Goal: Navigation & Orientation: Find specific page/section

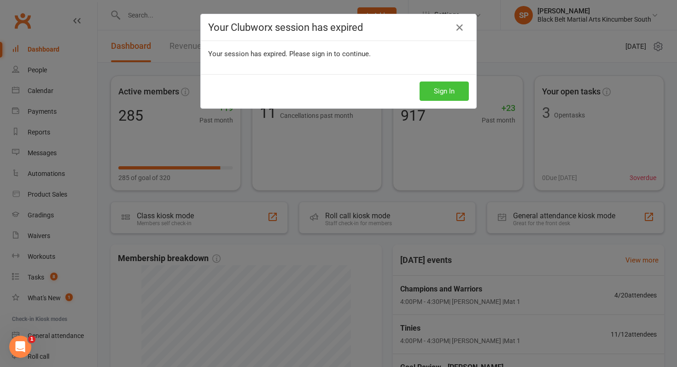
click at [431, 91] on button "Sign In" at bounding box center [443, 90] width 49 height 19
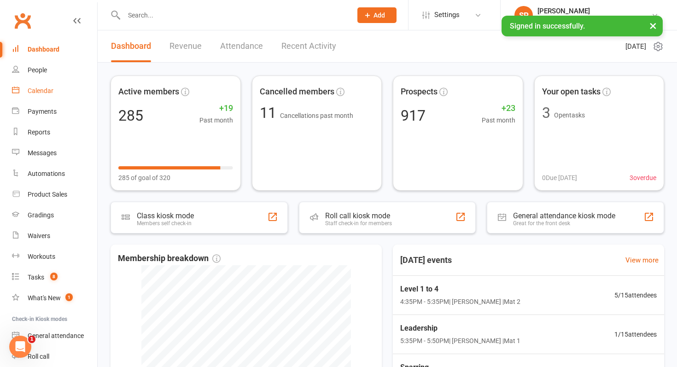
click at [48, 96] on link "Calendar" at bounding box center [54, 91] width 85 height 21
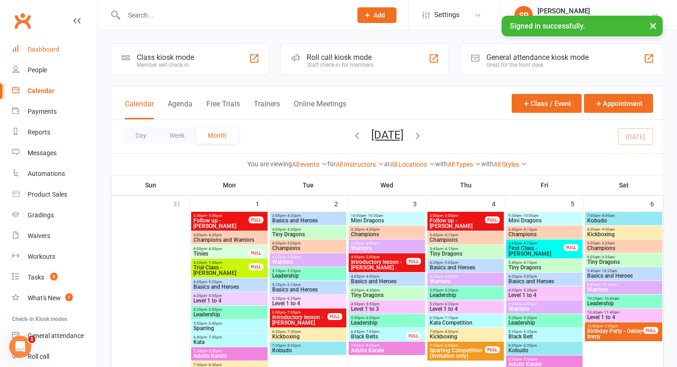
click at [54, 52] on div "Dashboard" at bounding box center [44, 49] width 32 height 7
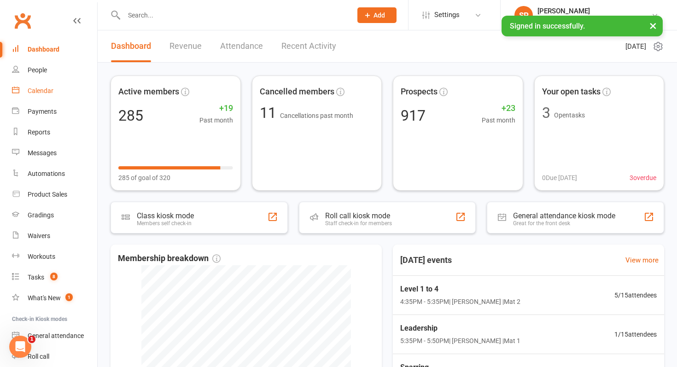
click at [32, 87] on div "Calendar" at bounding box center [41, 90] width 26 height 7
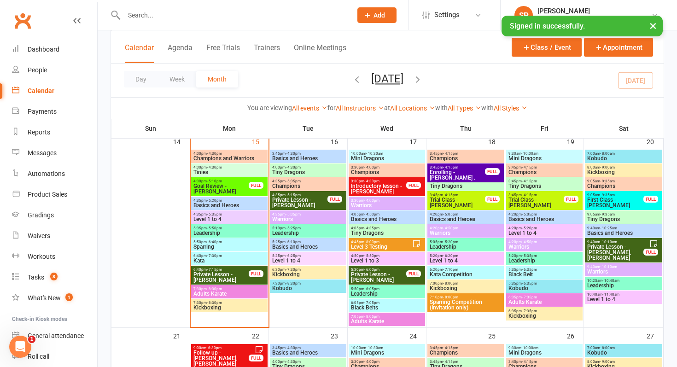
scroll to position [462, 0]
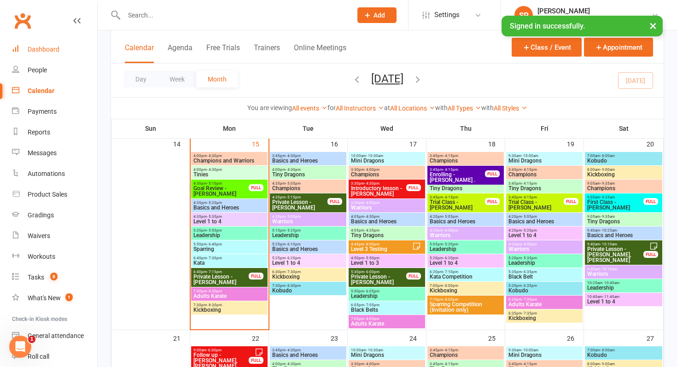
click at [34, 46] on div "Dashboard" at bounding box center [44, 49] width 32 height 7
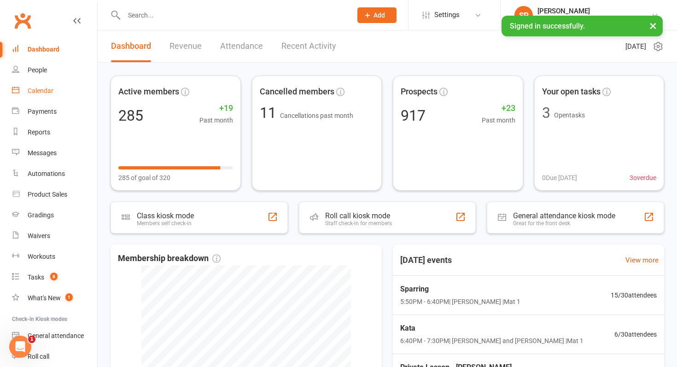
click at [38, 95] on link "Calendar" at bounding box center [54, 91] width 85 height 21
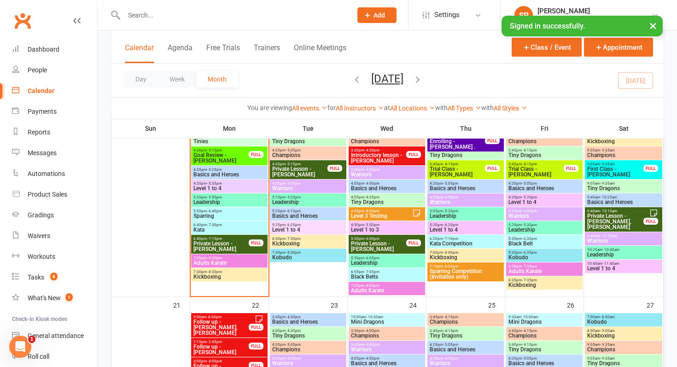
scroll to position [495, 0]
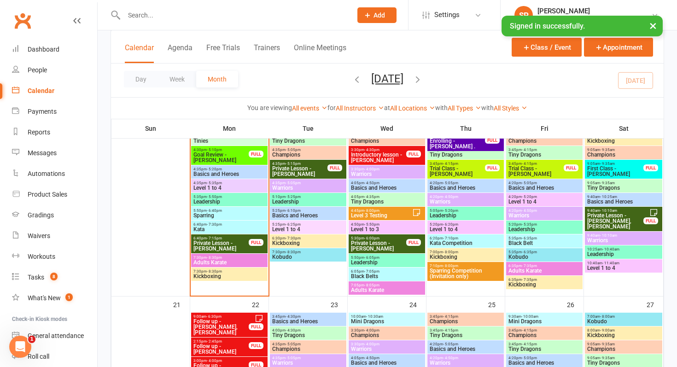
click at [198, 15] on input "text" at bounding box center [233, 15] width 224 height 13
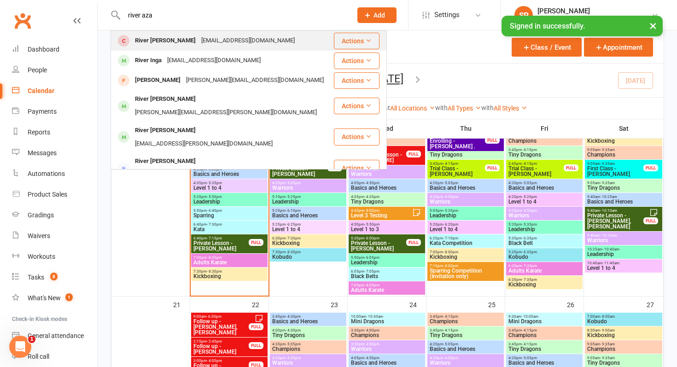
type input "river aza"
click at [206, 46] on div "[EMAIL_ADDRESS][DOMAIN_NAME]" at bounding box center [247, 40] width 99 height 13
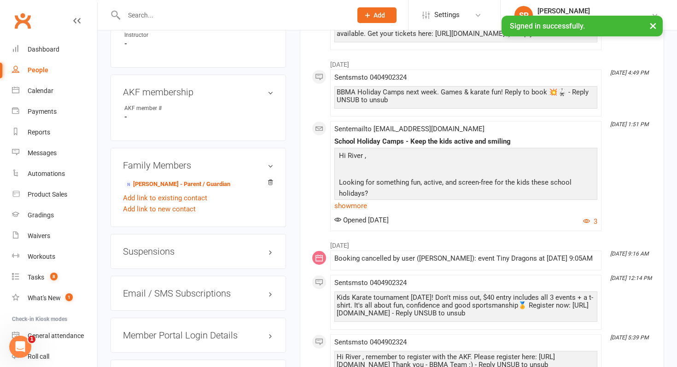
scroll to position [516, 0]
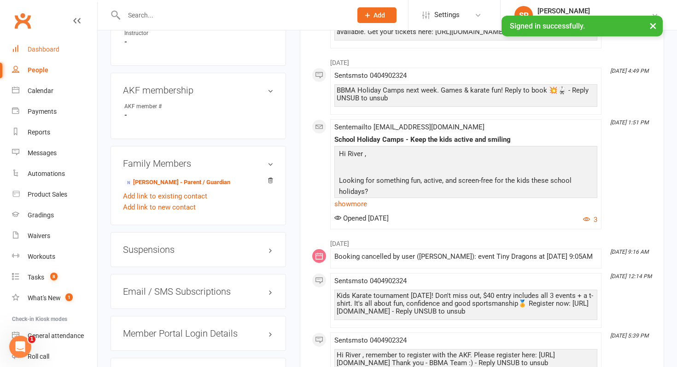
click at [37, 49] on div "Dashboard" at bounding box center [44, 49] width 32 height 7
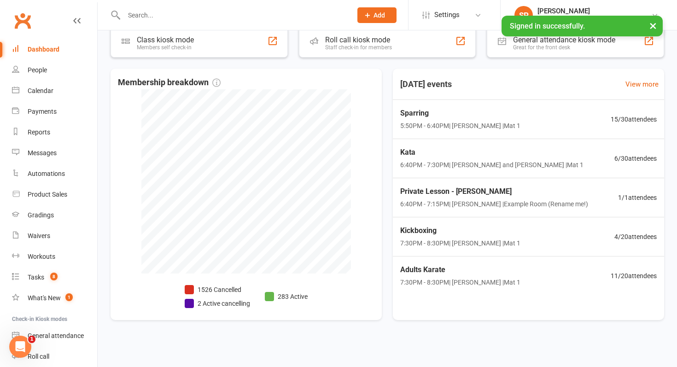
scroll to position [177, 0]
click at [38, 90] on div "Calendar" at bounding box center [41, 90] width 26 height 7
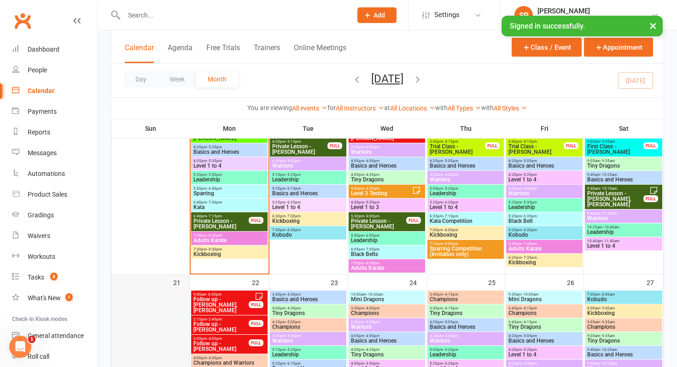
scroll to position [518, 0]
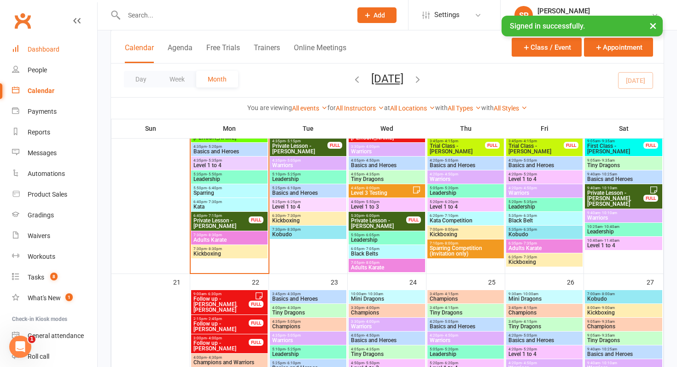
click at [47, 47] on div "Dashboard" at bounding box center [44, 49] width 32 height 7
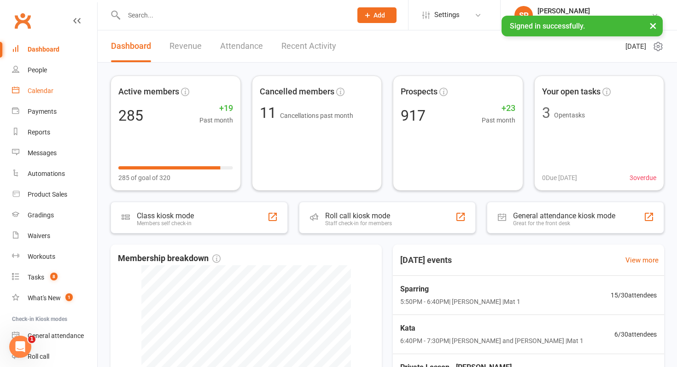
click at [46, 96] on link "Calendar" at bounding box center [54, 91] width 85 height 21
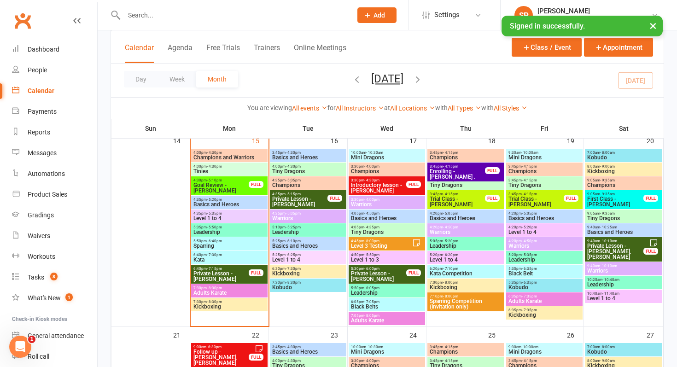
scroll to position [461, 0]
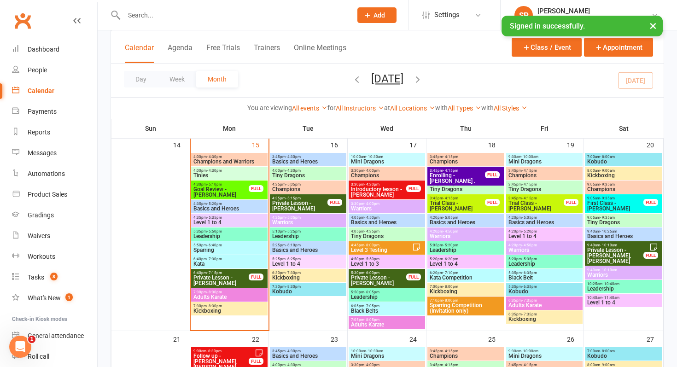
click at [445, 171] on span "- 4:15pm" at bounding box center [450, 170] width 15 height 4
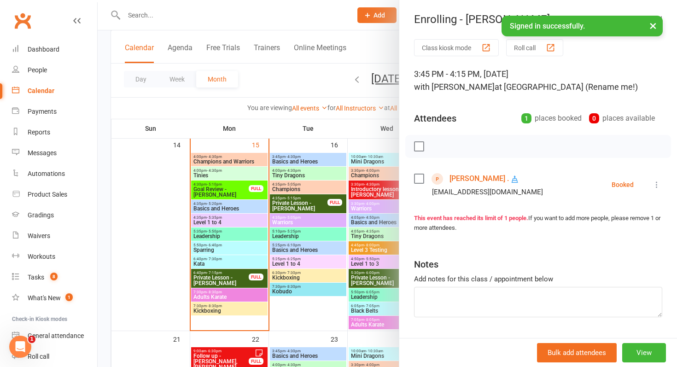
click at [318, 283] on div at bounding box center [387, 183] width 579 height 367
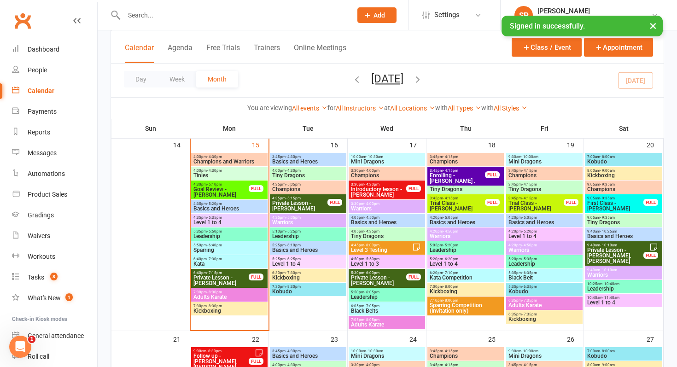
click at [478, 210] on span "Trial Class - [PERSON_NAME]" at bounding box center [457, 205] width 56 height 11
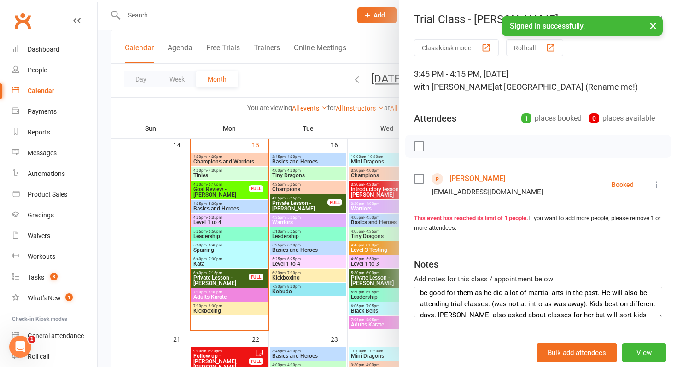
scroll to position [41, 0]
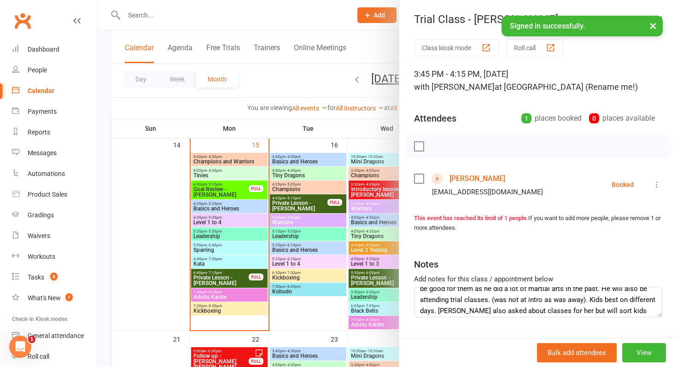
click at [351, 298] on div at bounding box center [387, 183] width 579 height 367
